Goal: Task Accomplishment & Management: Manage account settings

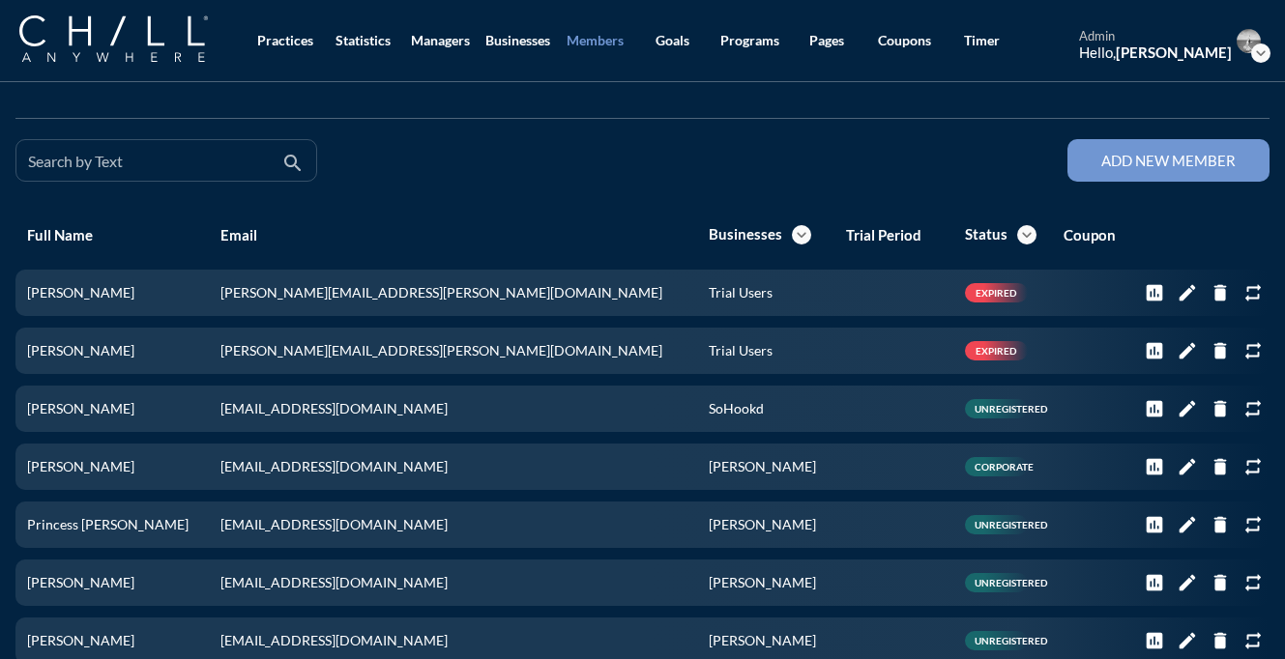
click at [188, 160] on input "Search by Text" at bounding box center [152, 169] width 249 height 24
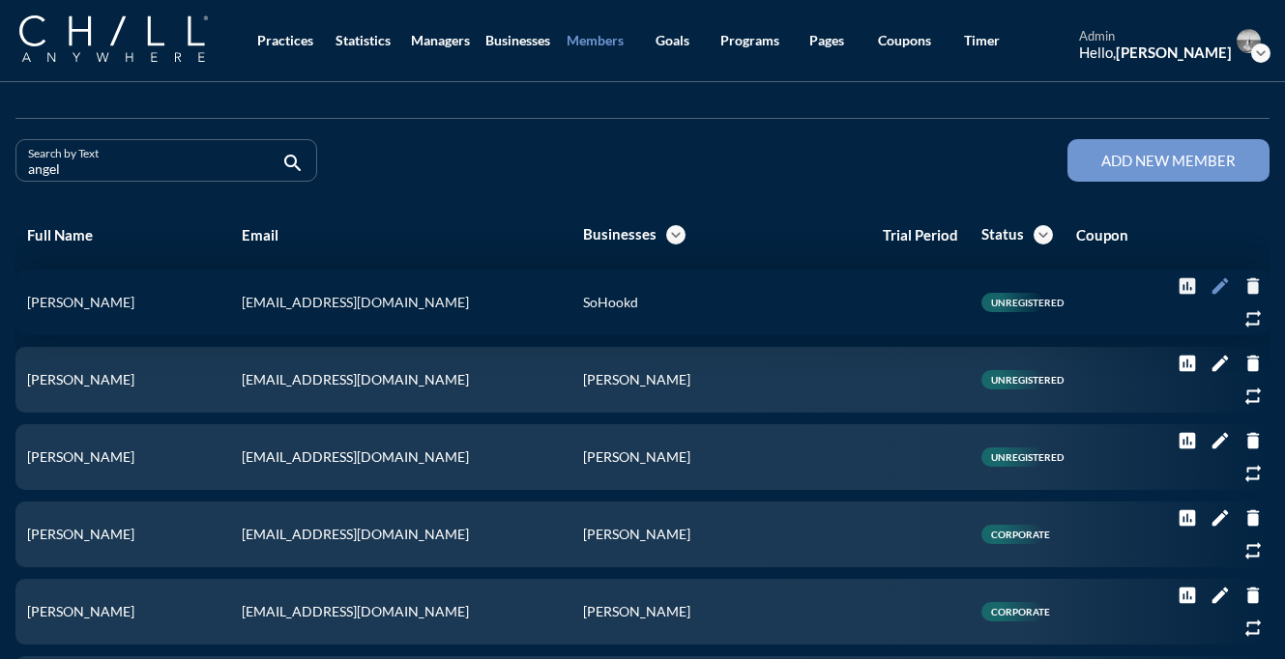
type input "angel"
click at [1209, 290] on icon "edit" at bounding box center [1219, 285] width 21 height 21
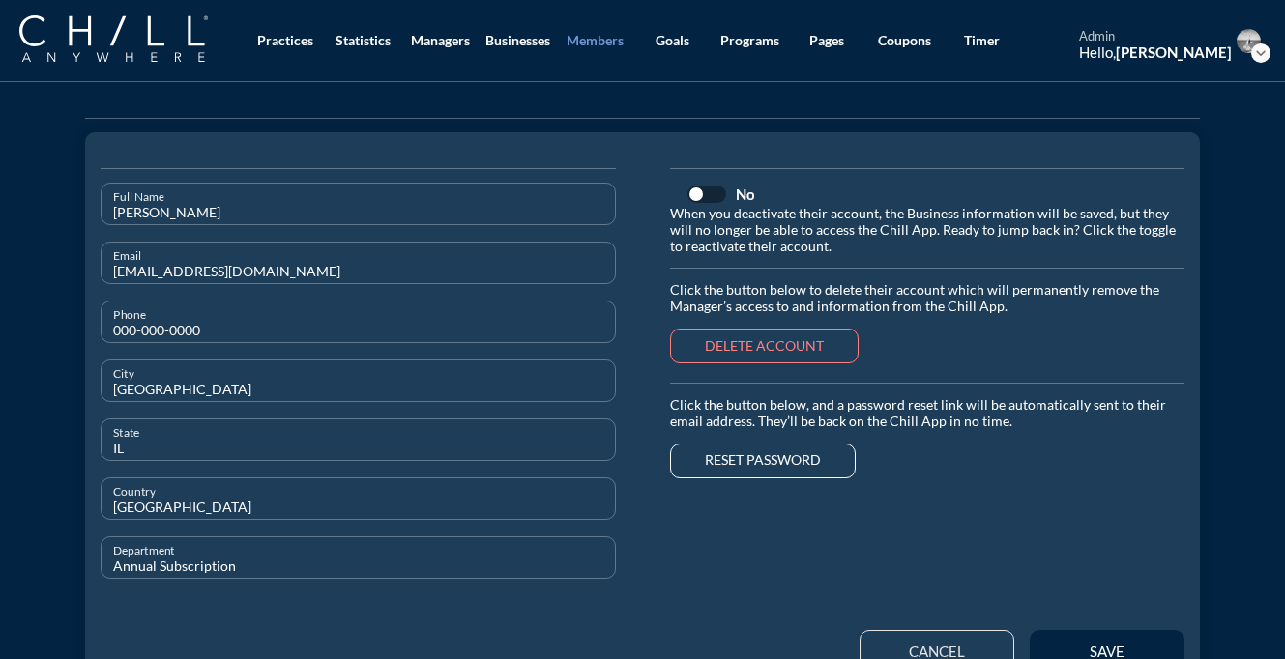
click at [755, 447] on button "Reset password" at bounding box center [763, 461] width 186 height 35
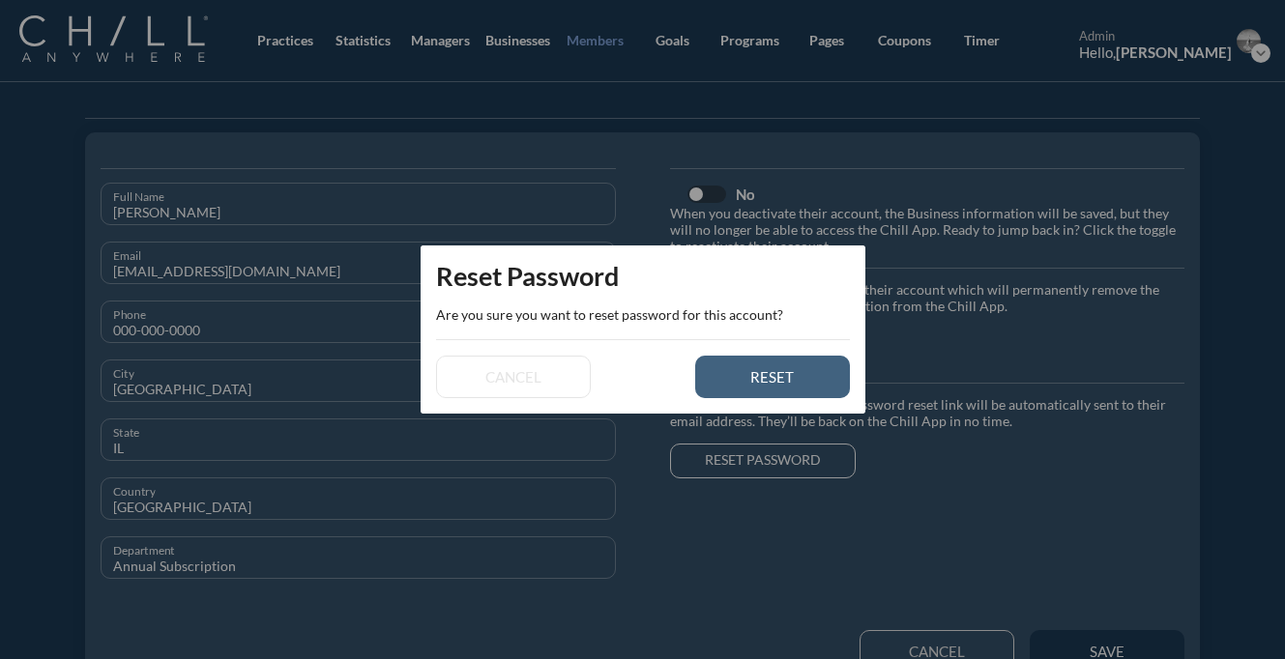
click at [748, 375] on div "reset" at bounding box center [772, 376] width 87 height 17
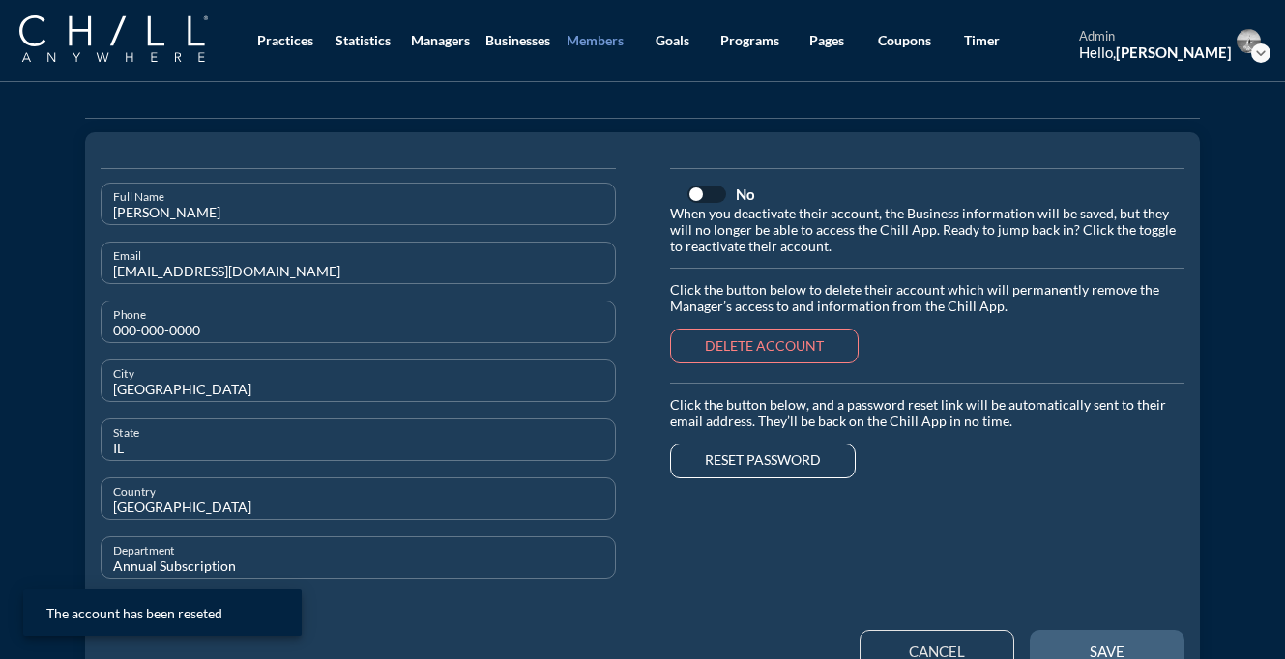
click at [1047, 632] on button "save" at bounding box center [1106, 651] width 155 height 43
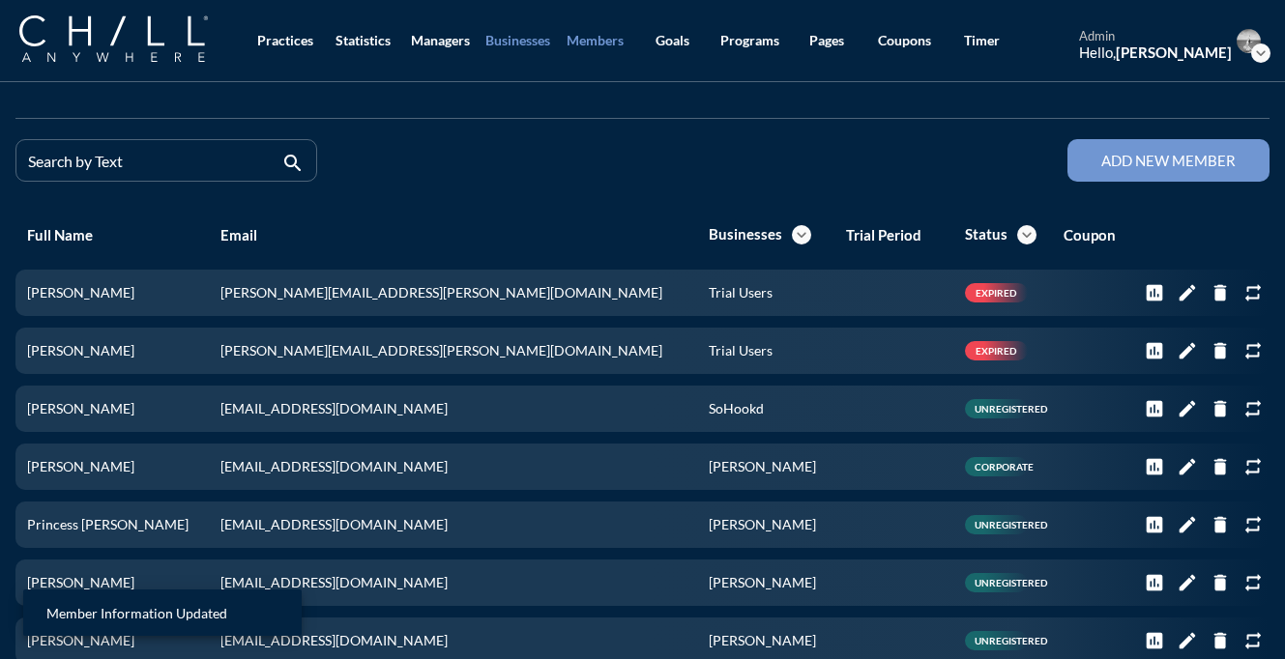
click at [510, 49] on link "Businesses" at bounding box center [516, 41] width 77 height 82
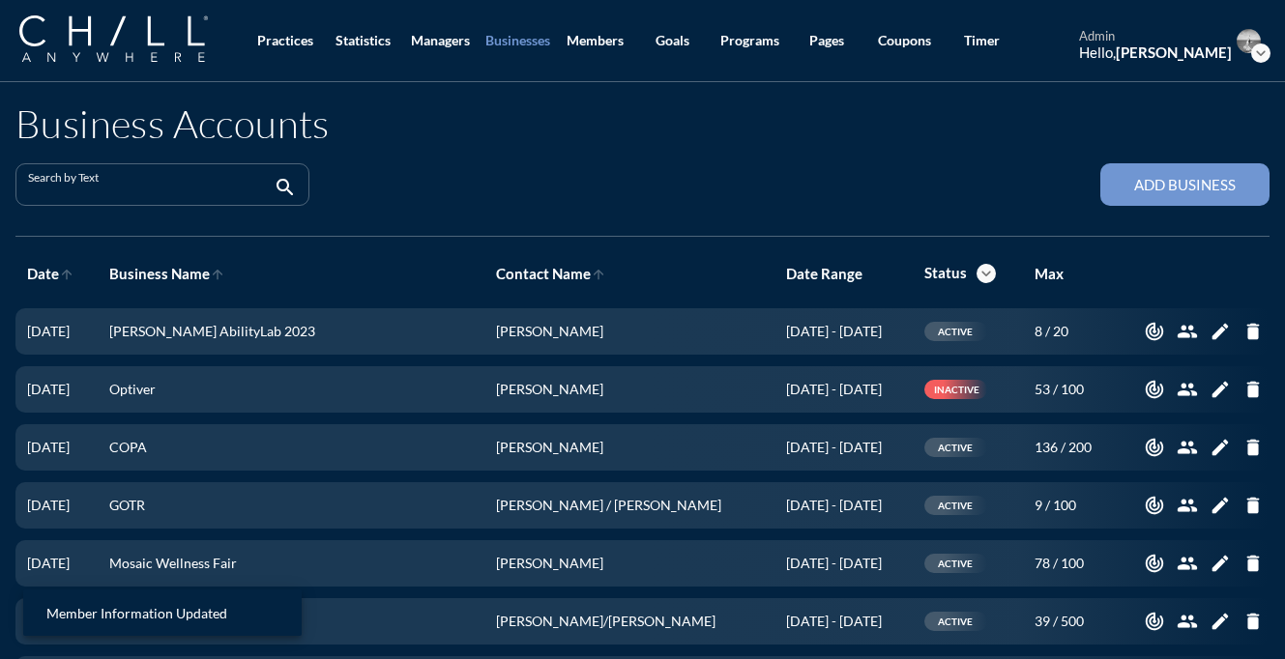
click at [145, 183] on input "Search by Text" at bounding box center [149, 193] width 242 height 24
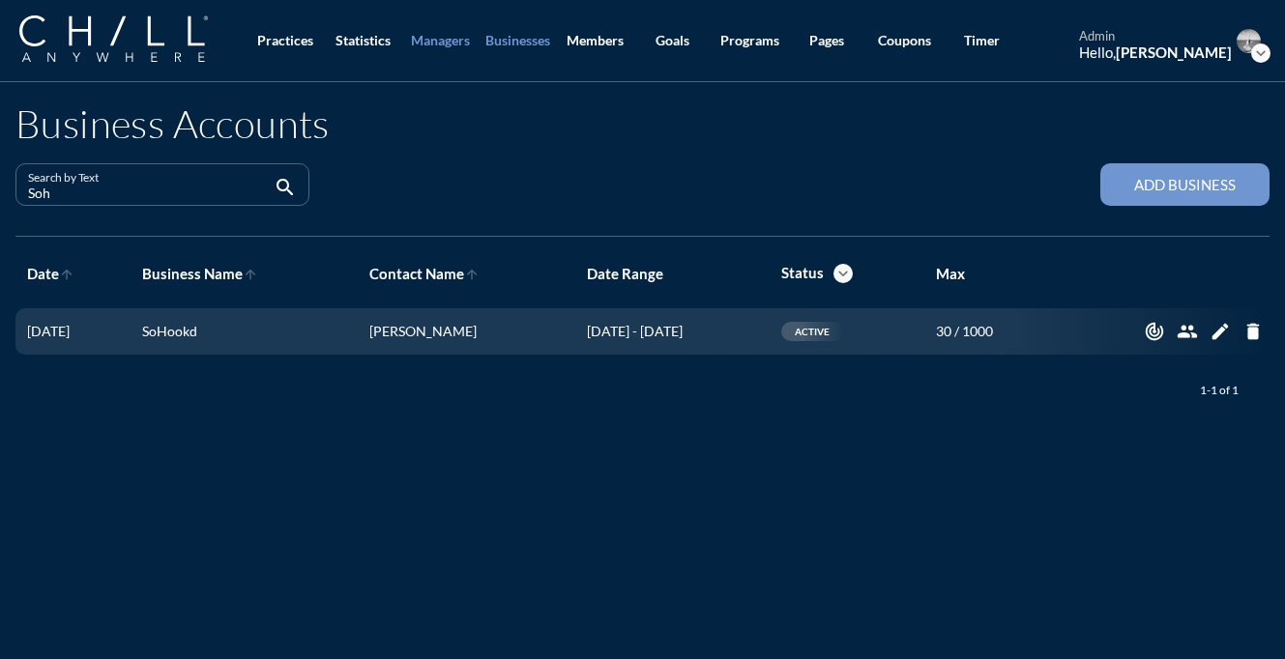
type input "Soh"
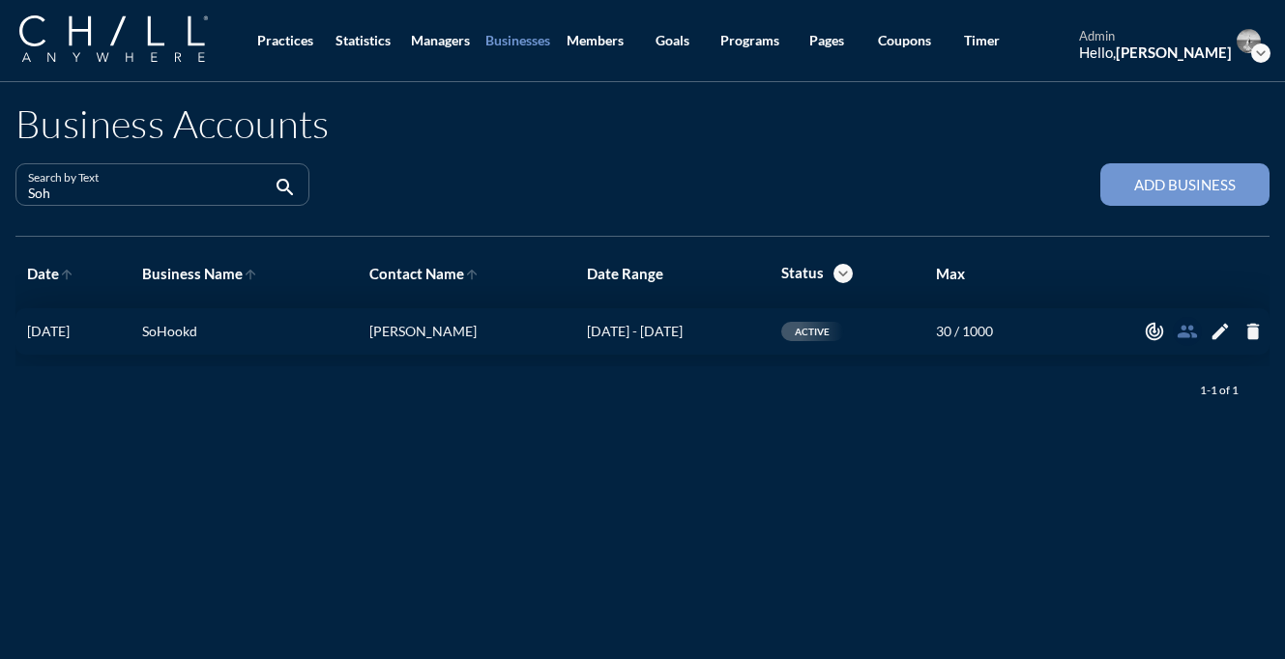
click at [1180, 331] on icon "people" at bounding box center [1186, 331] width 21 height 21
